Goal: Use online tool/utility: Utilize a website feature to perform a specific function

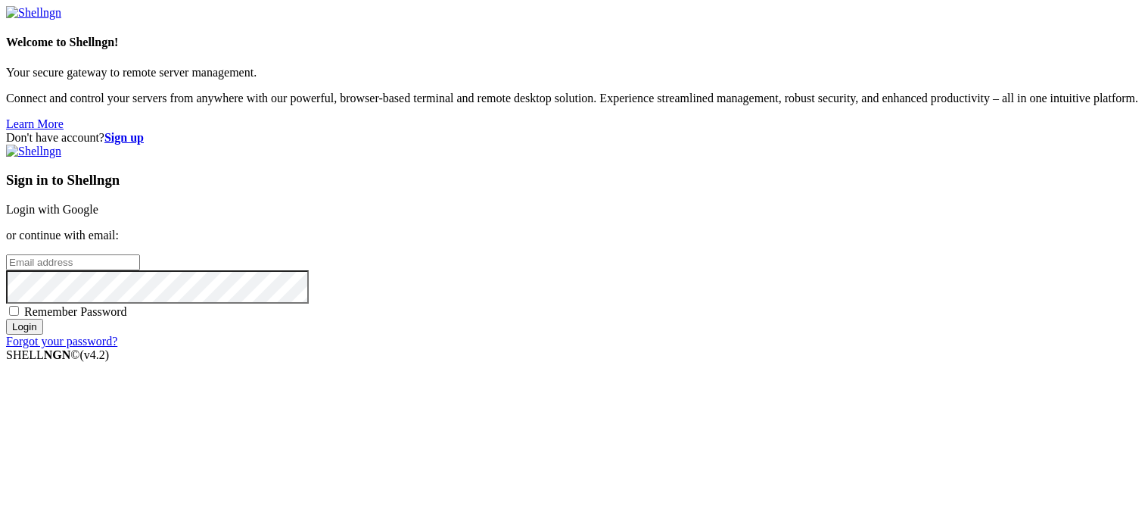
click at [140, 254] on input "email" at bounding box center [73, 262] width 134 height 16
paste input "[EMAIL_ADDRESS][DOMAIN_NAME]"
type input "[EMAIL_ADDRESS][DOMAIN_NAME]"
click at [664, 319] on div "Sign in to Shellngn Login with Google or continue with email: [EMAIL_ADDRESS][D…" at bounding box center [574, 247] width 1136 height 204
click at [127, 318] on span "Remember Password" at bounding box center [75, 311] width 103 height 13
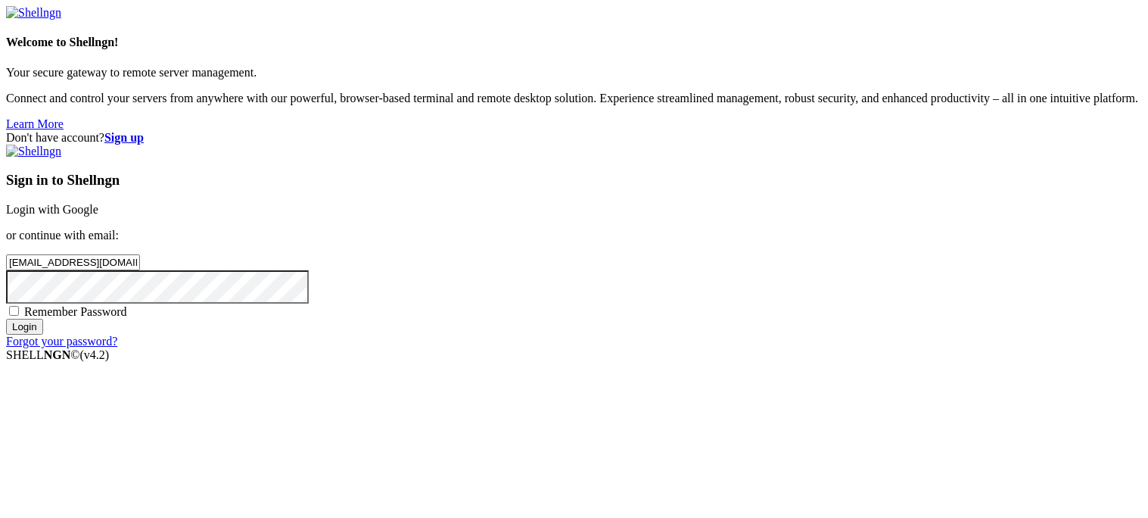
click at [19, 316] on input "Remember Password" at bounding box center [14, 311] width 10 height 10
checkbox input "true"
click at [43, 335] on input "Login" at bounding box center [24, 327] width 37 height 16
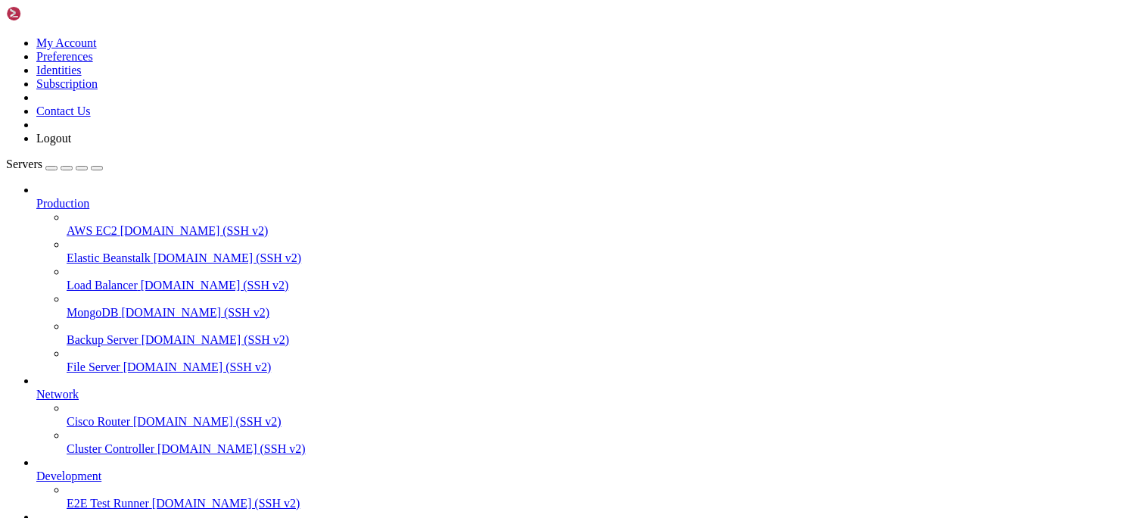
scroll to position [92, 0]
drag, startPoint x: 188, startPoint y: 1129, endPoint x: 11, endPoint y: 1133, distance: 176.4
